Goal: Task Accomplishment & Management: Manage account settings

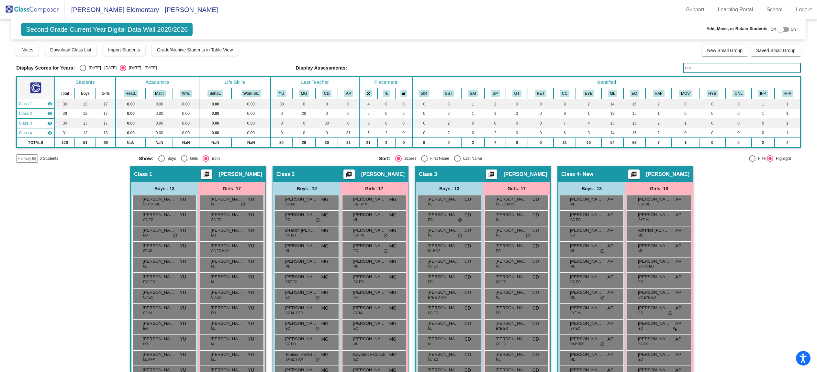
click at [714, 69] on input "este" at bounding box center [742, 68] width 118 height 10
type input "zar"
click at [33, 7] on img at bounding box center [32, 9] width 65 height 19
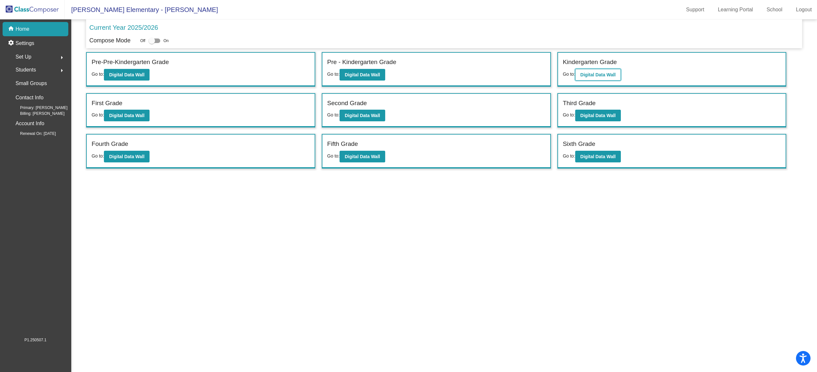
click at [604, 72] on b "Digital Data Wall" at bounding box center [597, 74] width 35 height 5
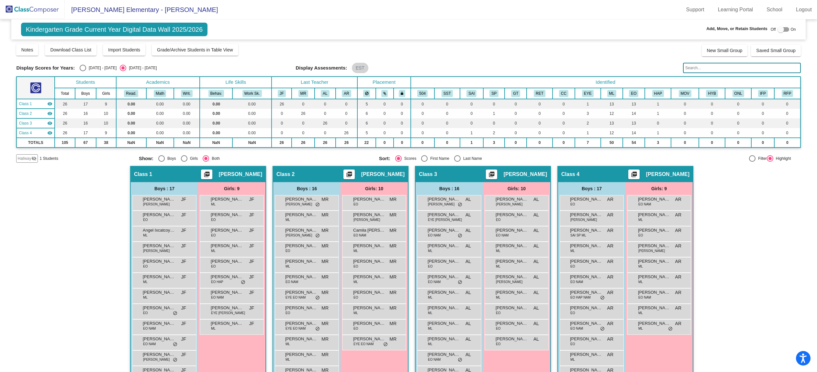
click at [28, 160] on span "Hallway" at bounding box center [24, 159] width 14 height 6
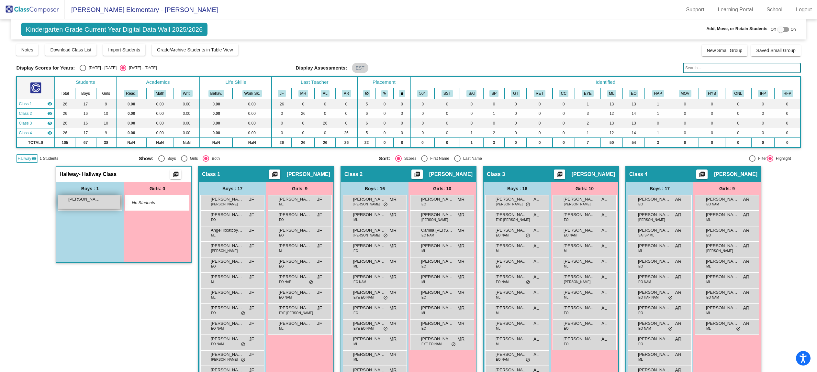
click at [82, 201] on span "[PERSON_NAME]" at bounding box center [84, 199] width 32 height 6
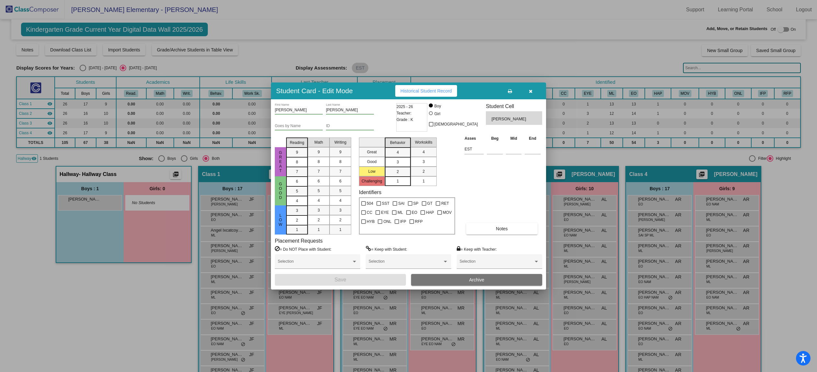
click at [531, 92] on icon "button" at bounding box center [531, 91] width 4 height 5
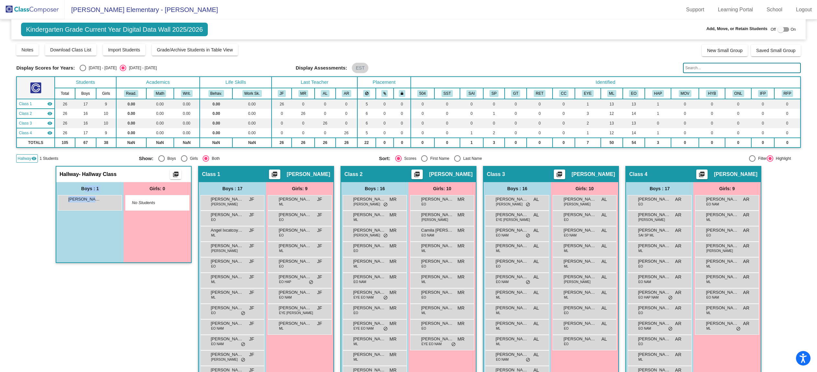
drag, startPoint x: 87, startPoint y: 202, endPoint x: 80, endPoint y: 188, distance: 15.8
click at [80, 188] on div "Boys : 1 [PERSON_NAME] lock do_not_disturb_alt" at bounding box center [89, 222] width 67 height 80
click at [778, 30] on div at bounding box center [781, 29] width 6 height 6
checkbox input "true"
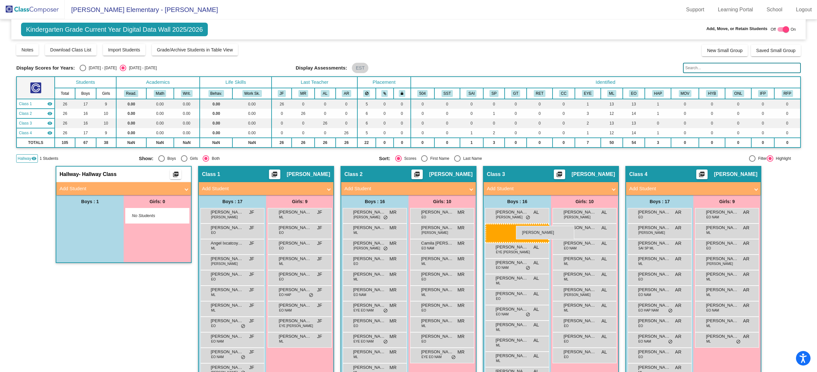
drag, startPoint x: 75, startPoint y: 217, endPoint x: 512, endPoint y: 225, distance: 437.1
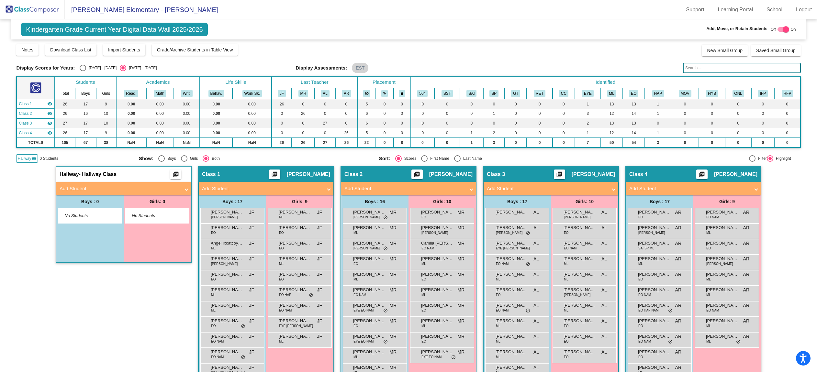
click at [44, 7] on img at bounding box center [32, 9] width 65 height 19
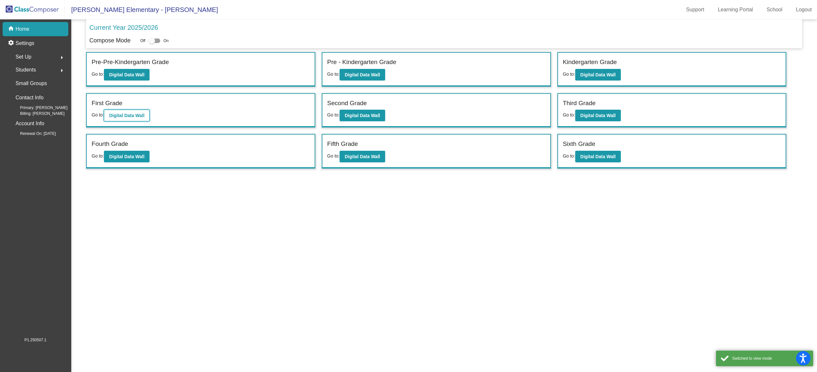
click at [123, 119] on button "Digital Data Wall" at bounding box center [127, 116] width 46 height 12
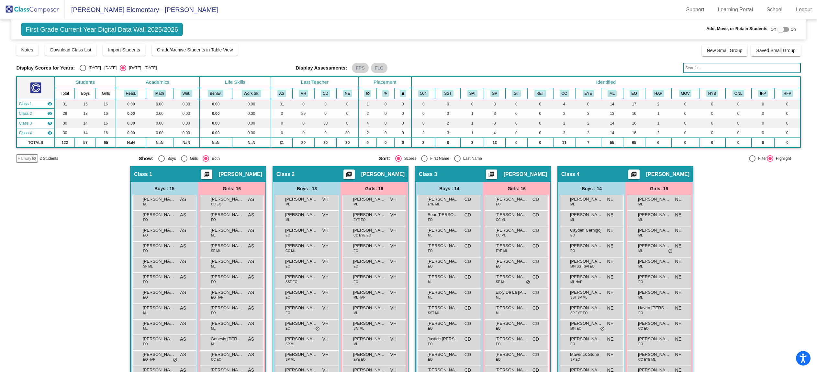
click at [27, 160] on span "Hallway" at bounding box center [24, 159] width 14 height 6
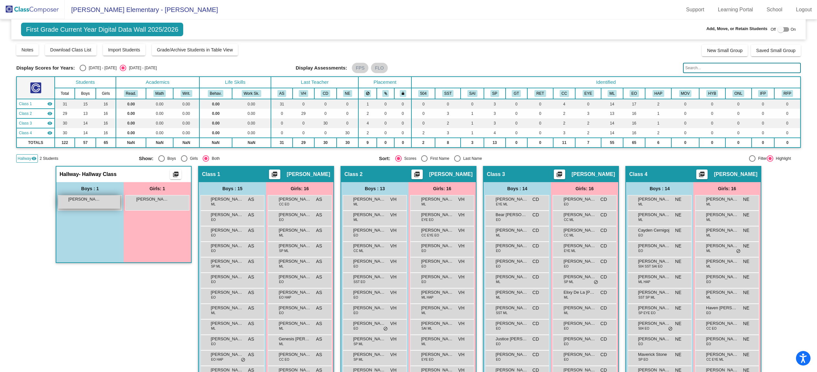
click at [100, 204] on div "[PERSON_NAME] lock do_not_disturb_alt" at bounding box center [89, 202] width 62 height 13
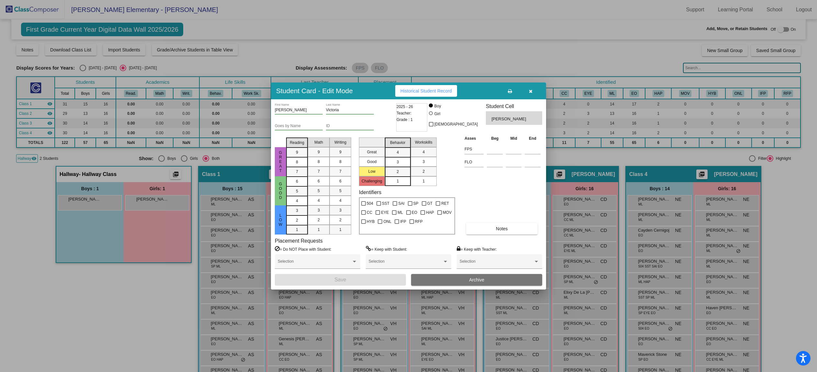
click at [530, 92] on icon "button" at bounding box center [531, 91] width 4 height 5
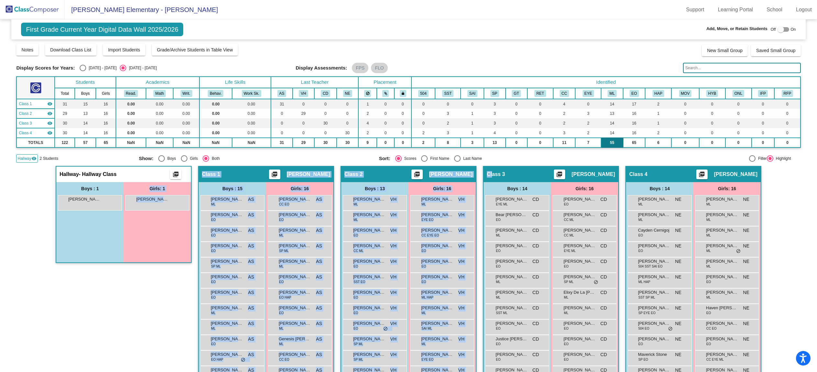
drag, startPoint x: 90, startPoint y: 202, endPoint x: 617, endPoint y: 139, distance: 531.2
click at [540, 166] on div "Hallway - Hallway Class picture_as_pdf Add Student First Name Last Name Student…" at bounding box center [408, 310] width 784 height 288
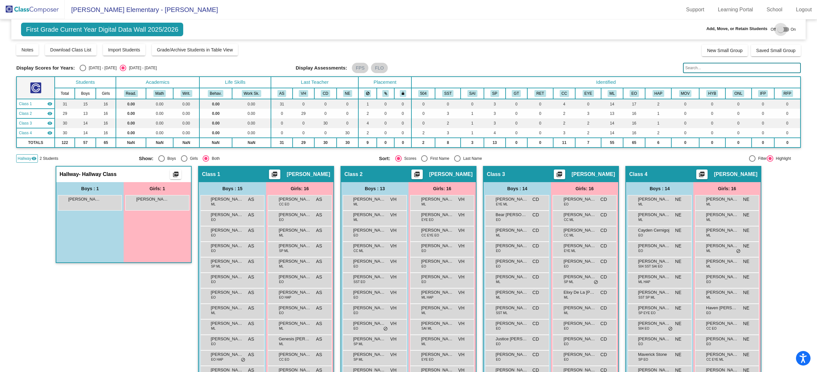
click at [778, 31] on div at bounding box center [781, 29] width 6 height 6
checkbox input "true"
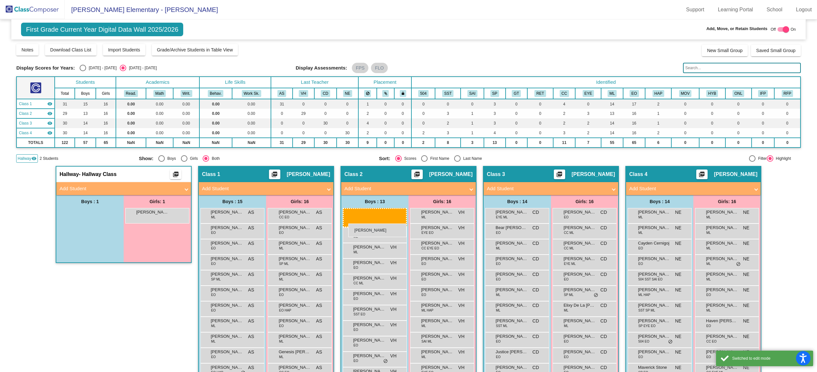
drag, startPoint x: 86, startPoint y: 216, endPoint x: 348, endPoint y: 224, distance: 262.7
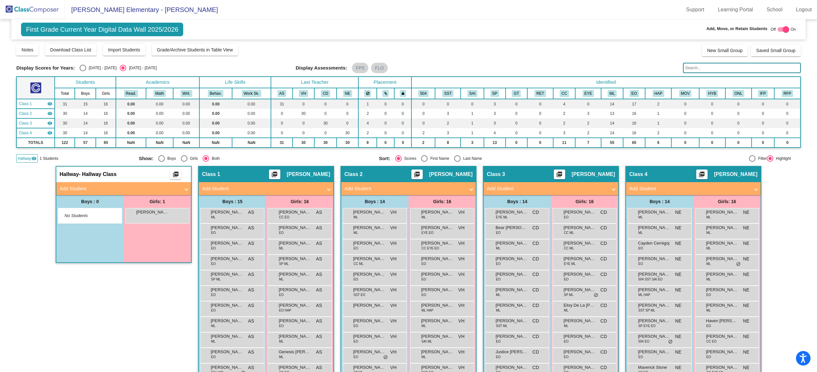
scroll to position [95, 0]
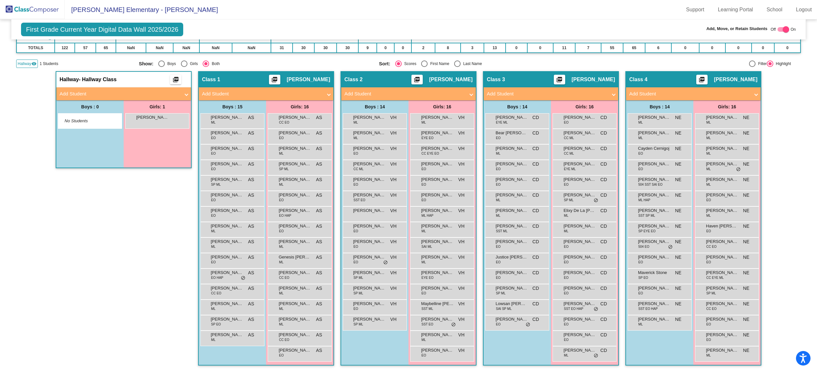
click at [28, 11] on img at bounding box center [32, 9] width 65 height 19
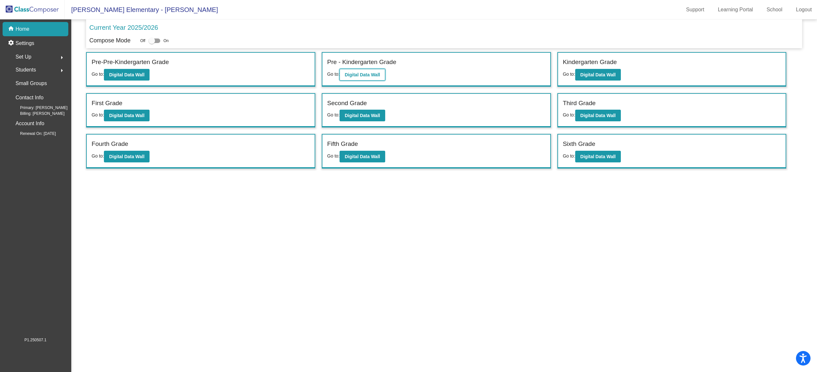
click at [365, 76] on b "Digital Data Wall" at bounding box center [362, 74] width 35 height 5
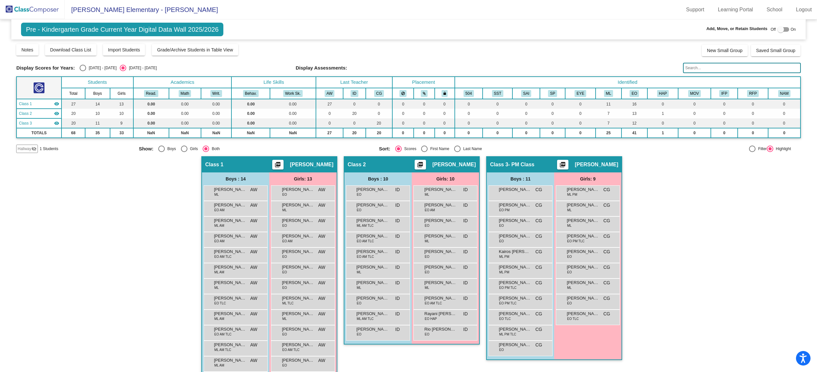
click at [707, 70] on input "text" at bounding box center [742, 68] width 118 height 10
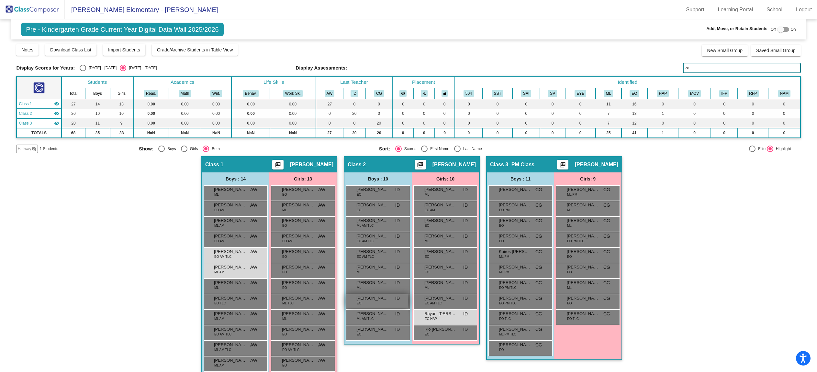
scroll to position [41, 0]
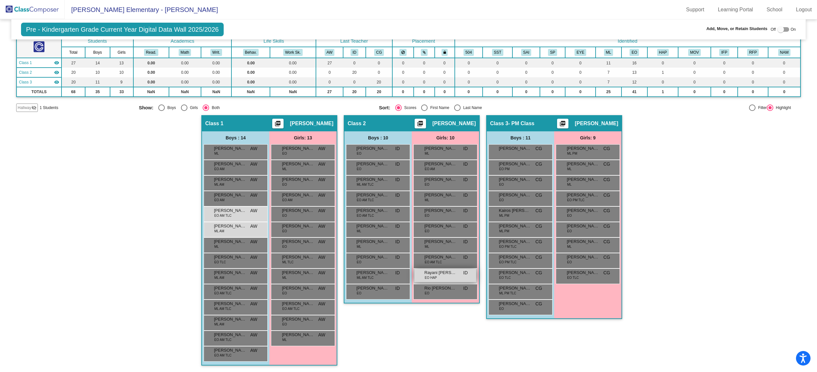
click at [447, 277] on div "Rayani [PERSON_NAME] EO HAP ID lock do_not_disturb_alt" at bounding box center [445, 275] width 62 height 13
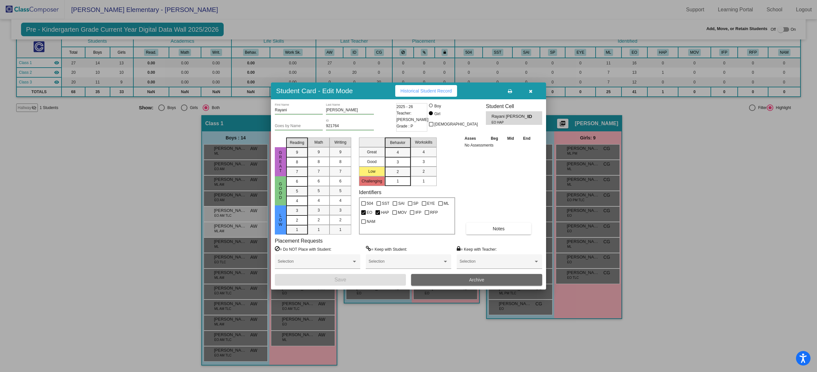
click at [451, 282] on button "Archive" at bounding box center [476, 280] width 131 height 12
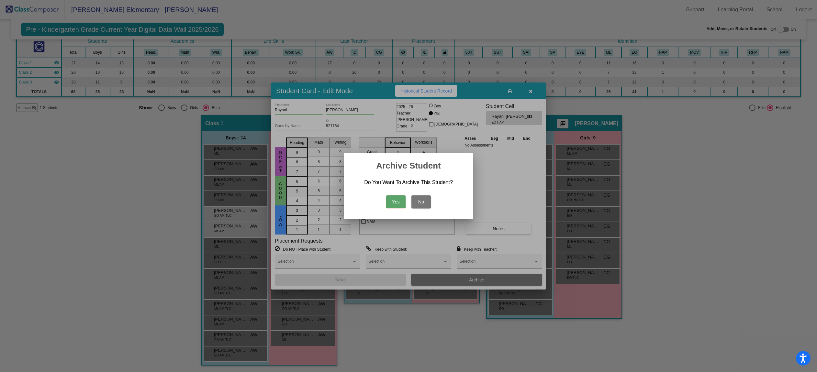
click at [395, 195] on div "Yes No" at bounding box center [409, 200] width 114 height 23
click at [396, 198] on button "Yes" at bounding box center [395, 202] width 19 height 13
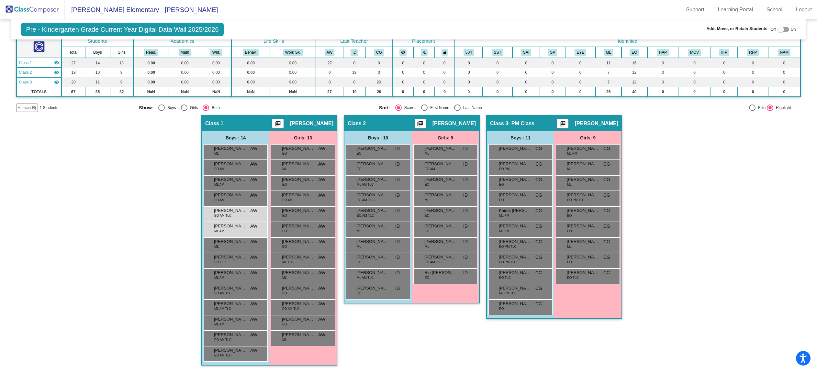
scroll to position [0, 0]
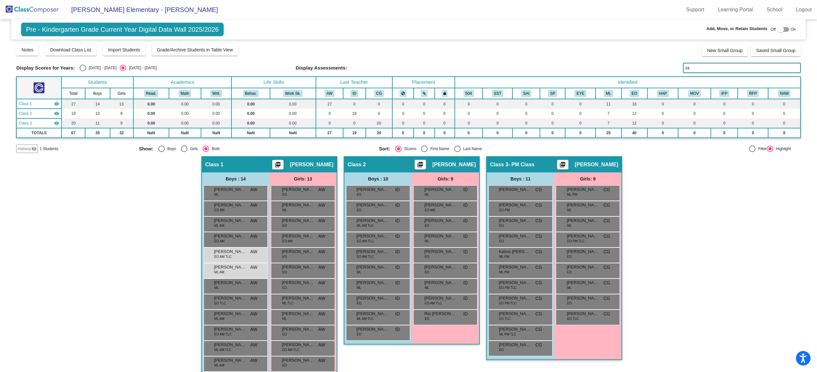
click at [695, 67] on input "za" at bounding box center [742, 68] width 118 height 10
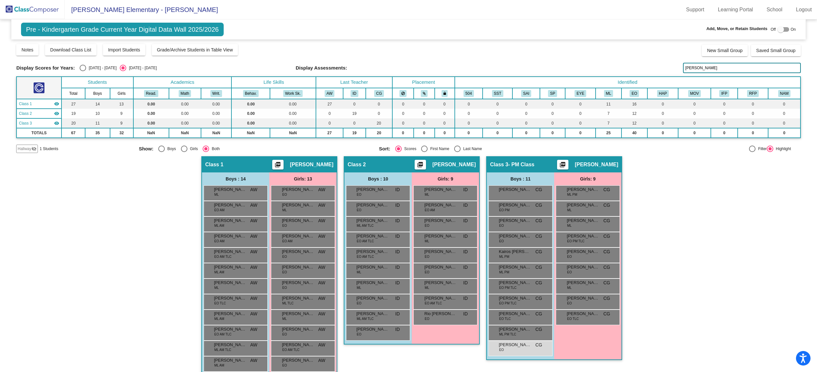
scroll to position [41, 0]
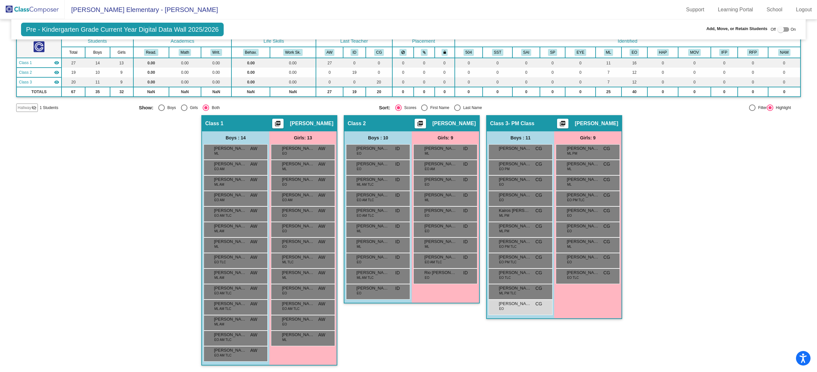
type input "[PERSON_NAME]"
